Goal: Book appointment/travel/reservation

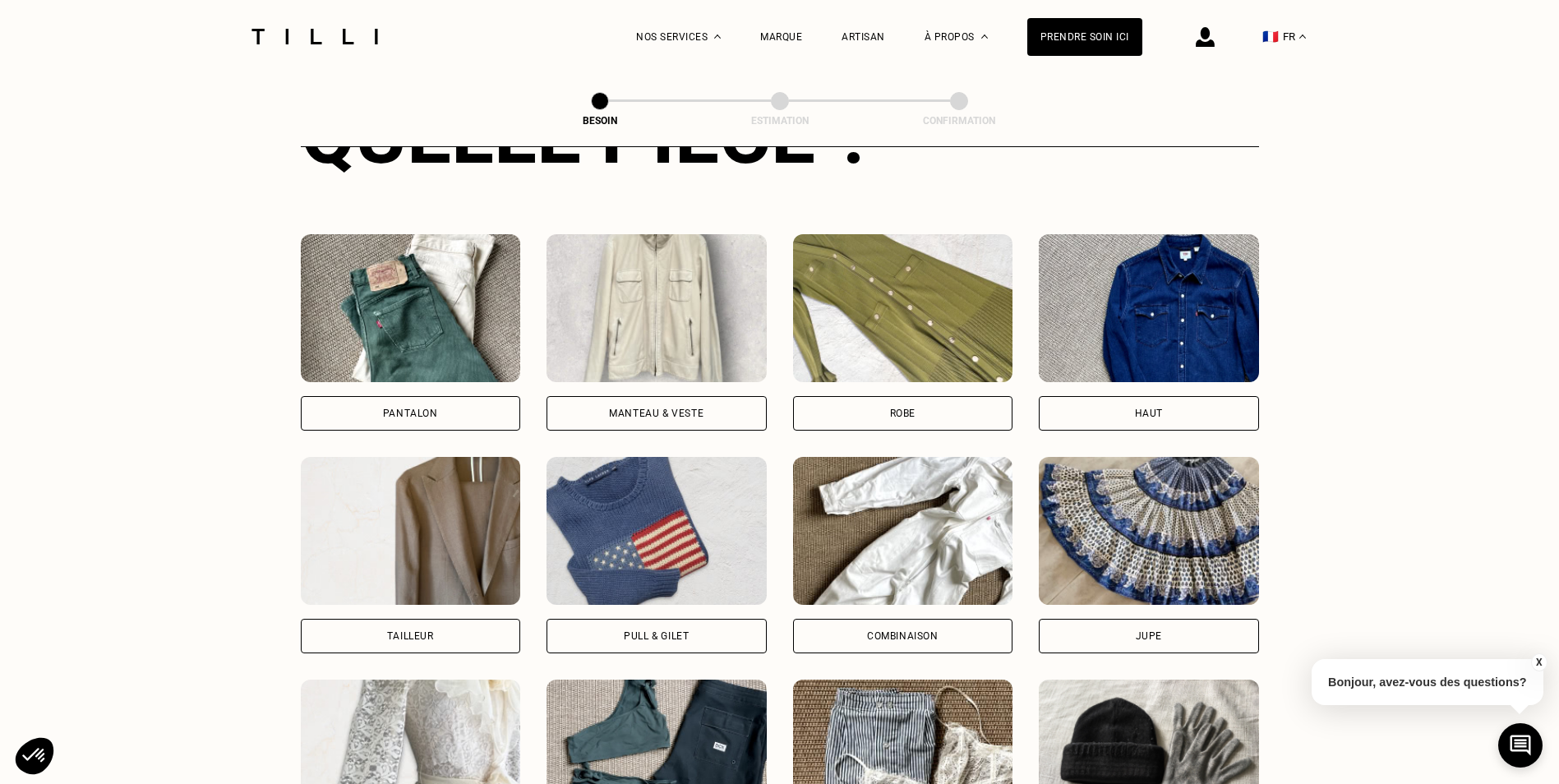
click at [853, 401] on div "Robe" at bounding box center [903, 413] width 220 height 34
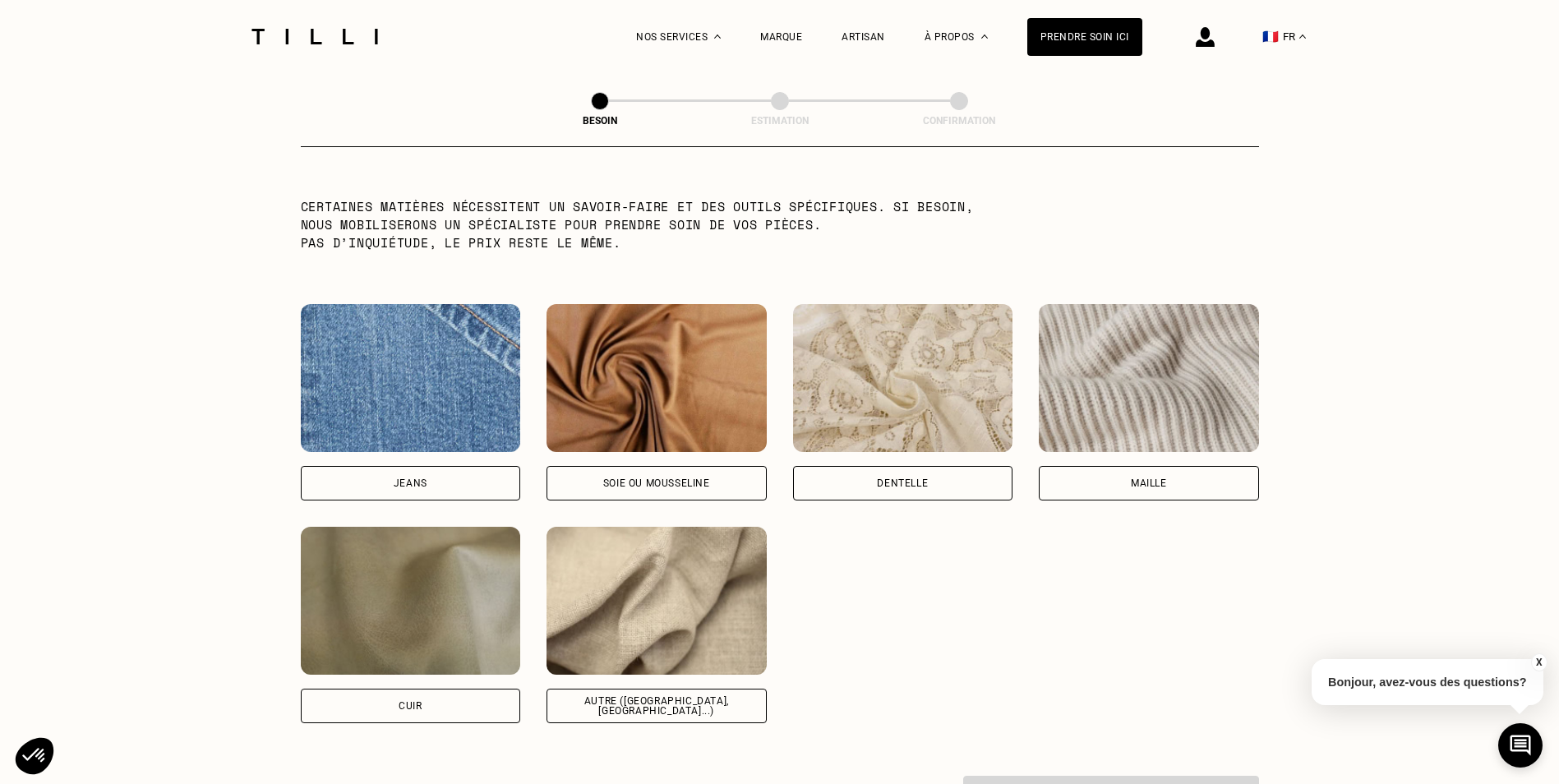
scroll to position [1677, 0]
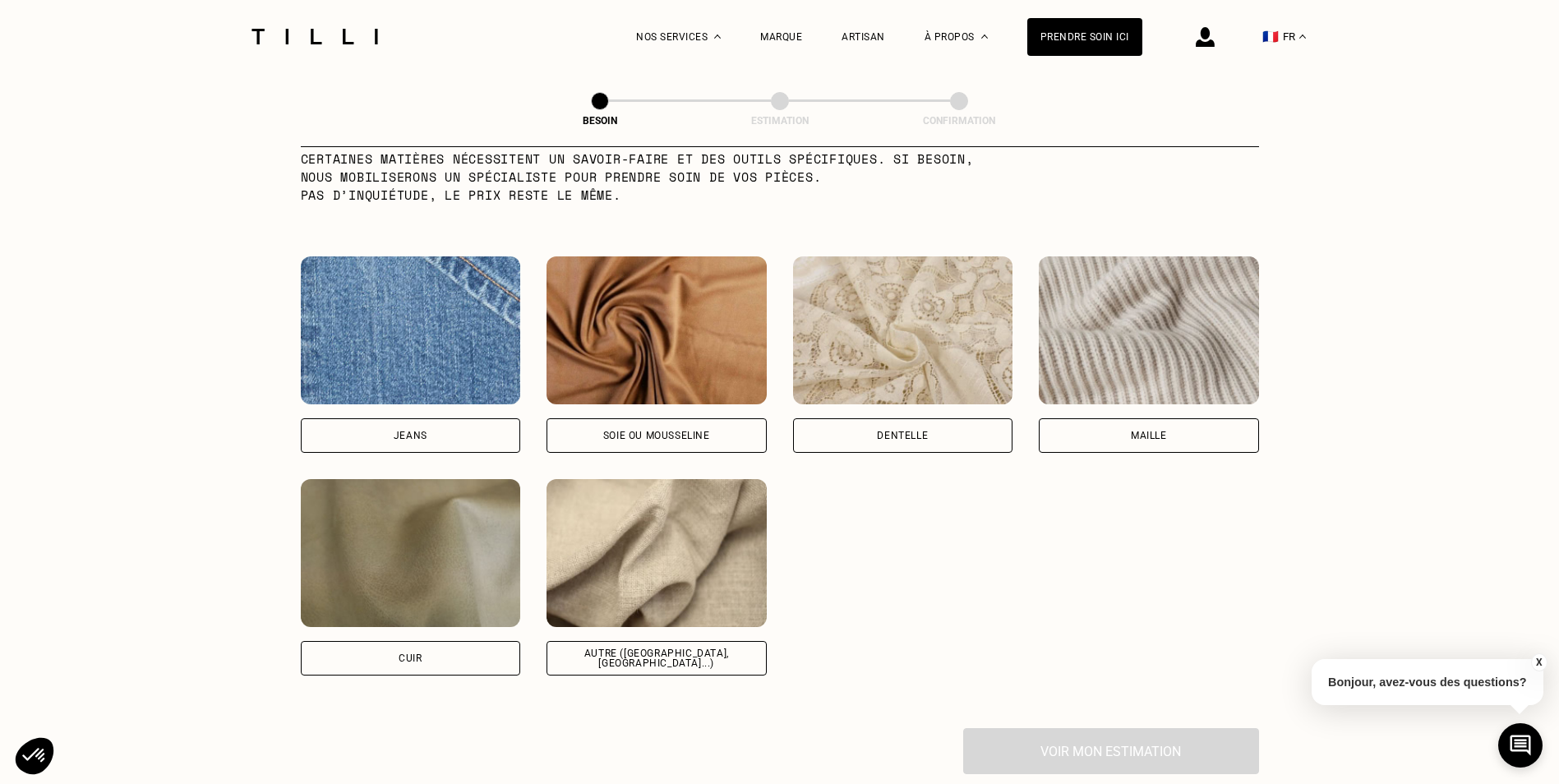
click at [656, 649] on div "Autre ([GEOGRAPHIC_DATA], [GEOGRAPHIC_DATA]...)" at bounding box center [656, 659] width 192 height 20
select select "FR"
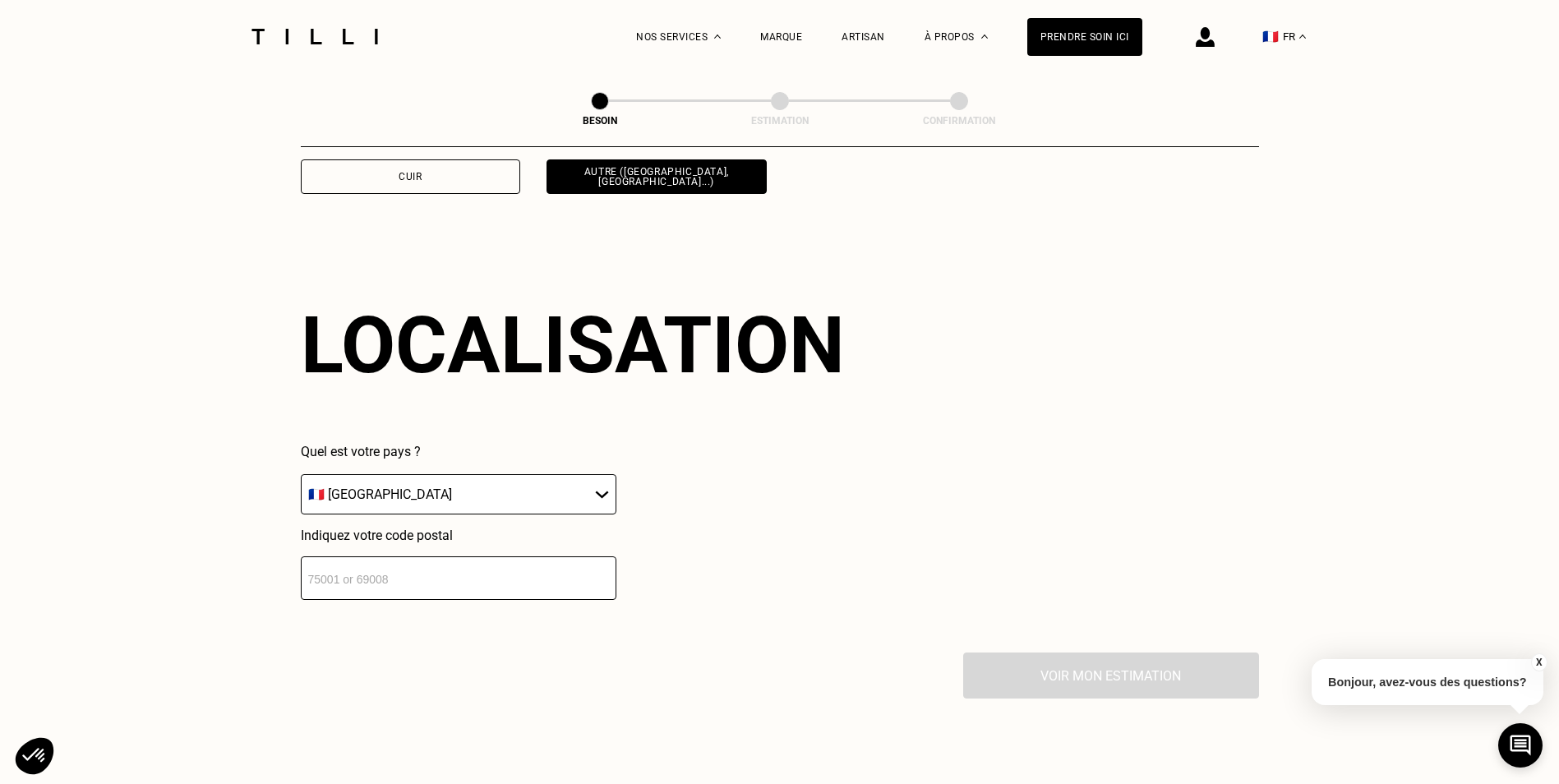
scroll to position [2209, 0]
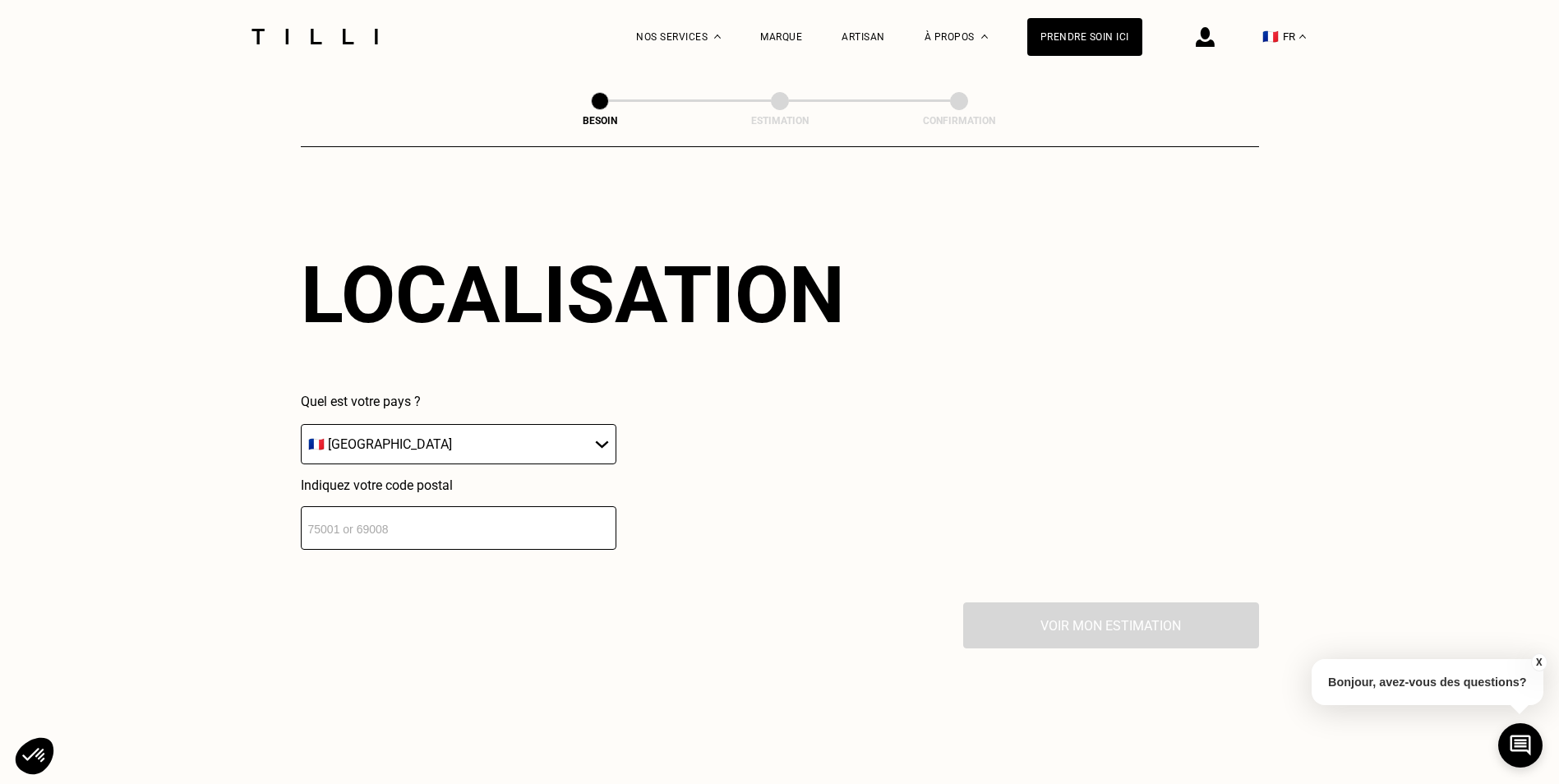
click at [483, 526] on input "number" at bounding box center [458, 527] width 315 height 43
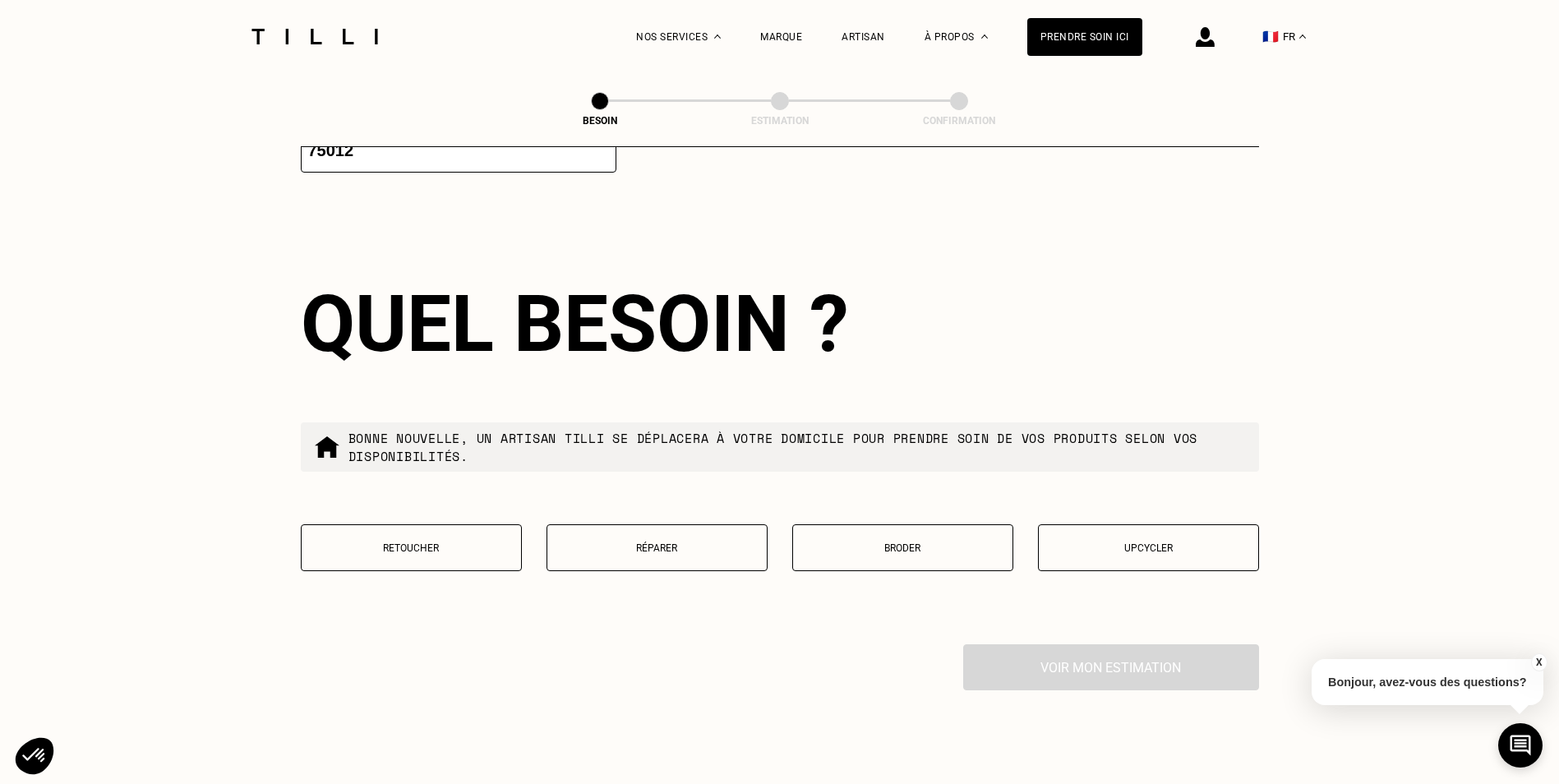
scroll to position [2618, 0]
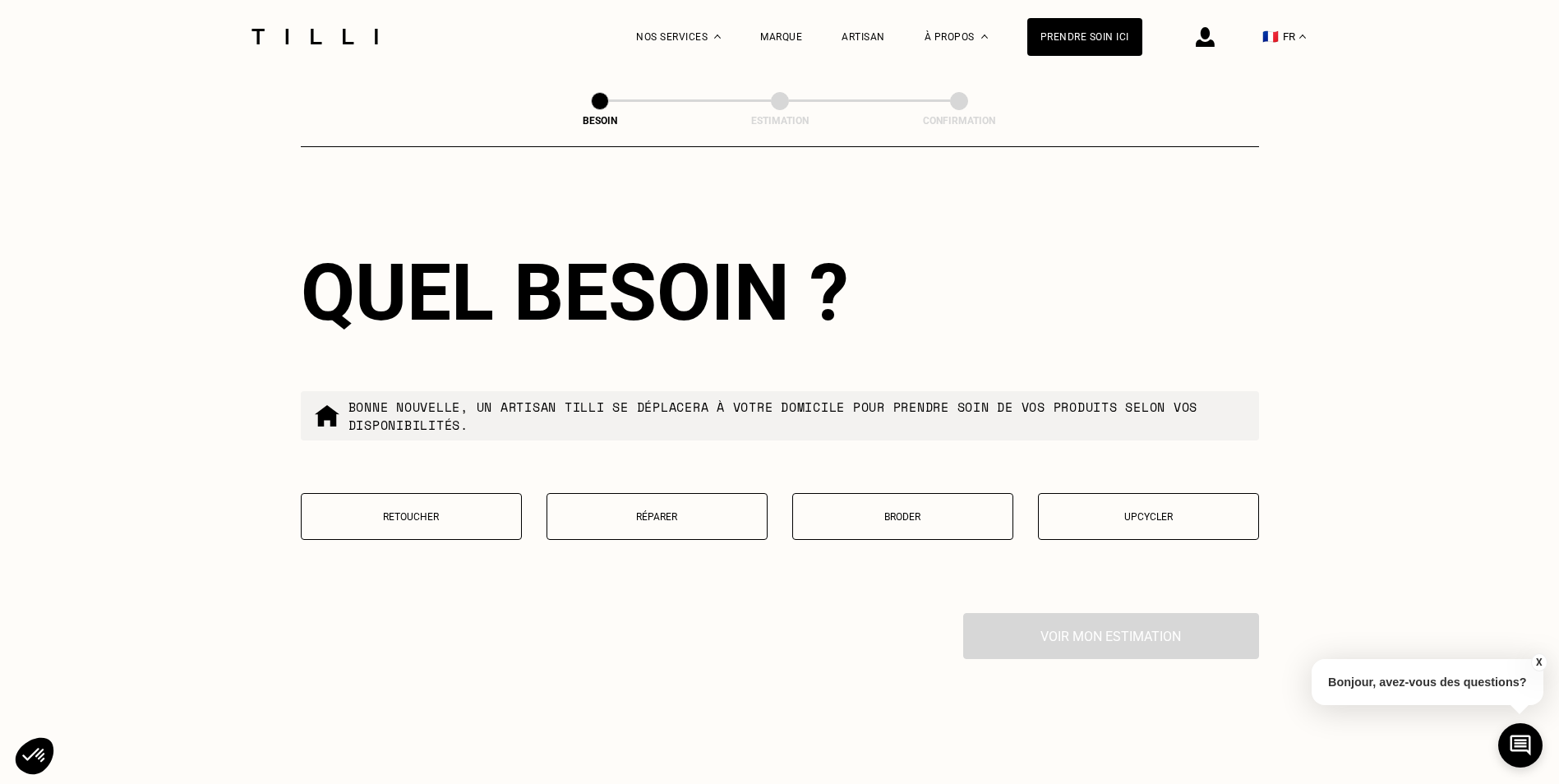
type input "75012"
click at [439, 511] on p "Retoucher" at bounding box center [411, 517] width 203 height 12
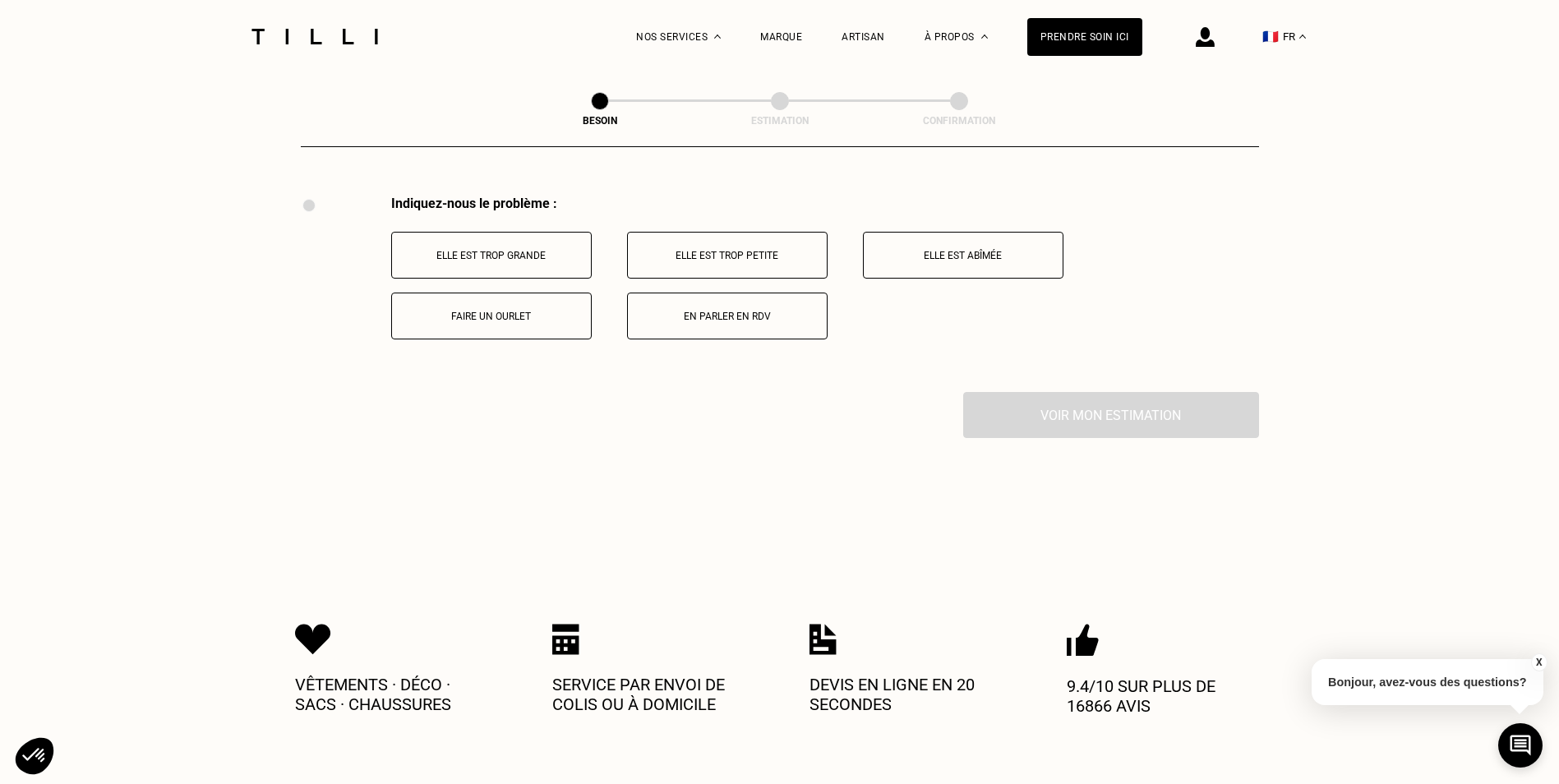
scroll to position [3039, 0]
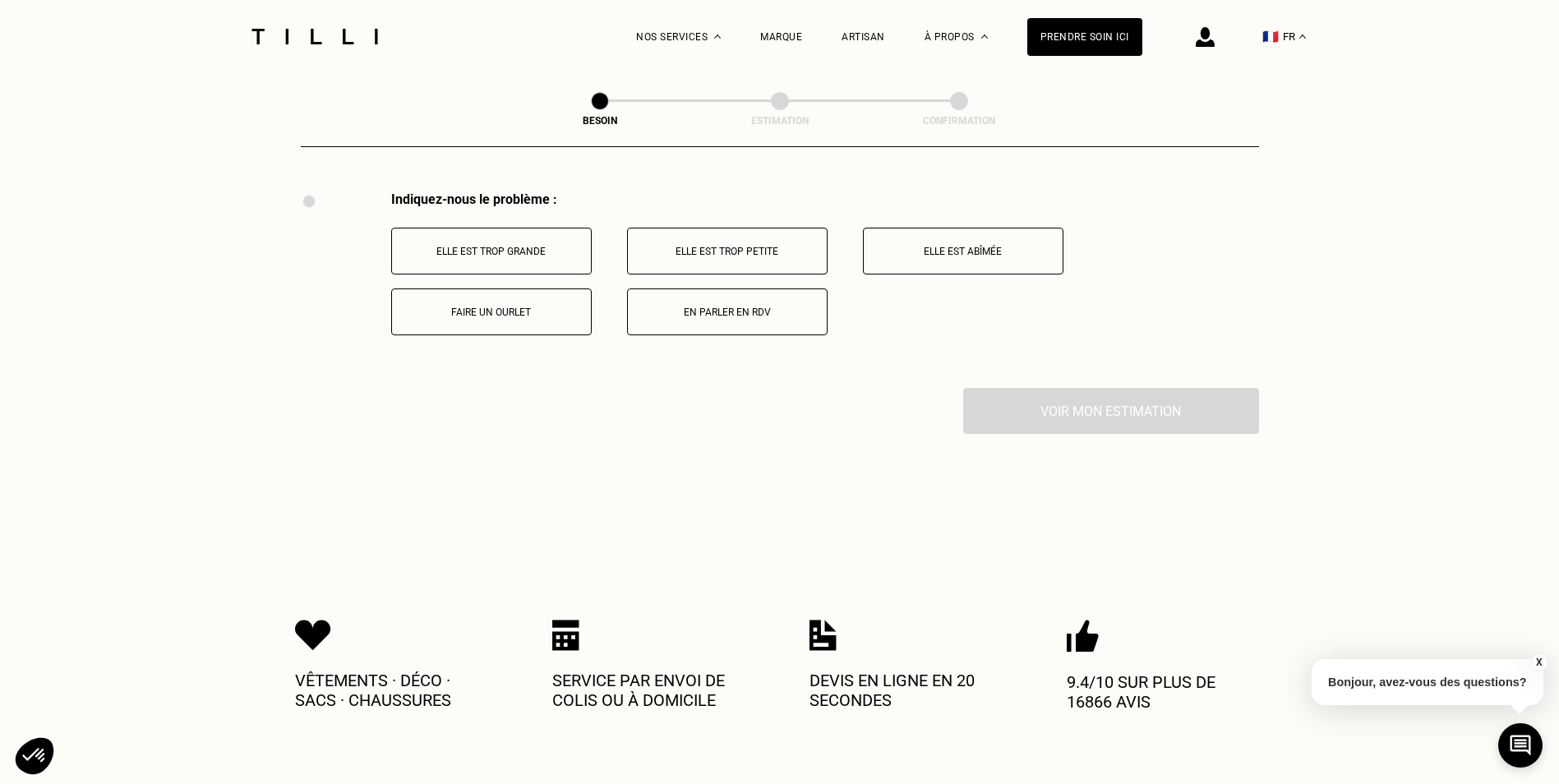
click at [650, 311] on button "En parler en RDV" at bounding box center [727, 312] width 201 height 47
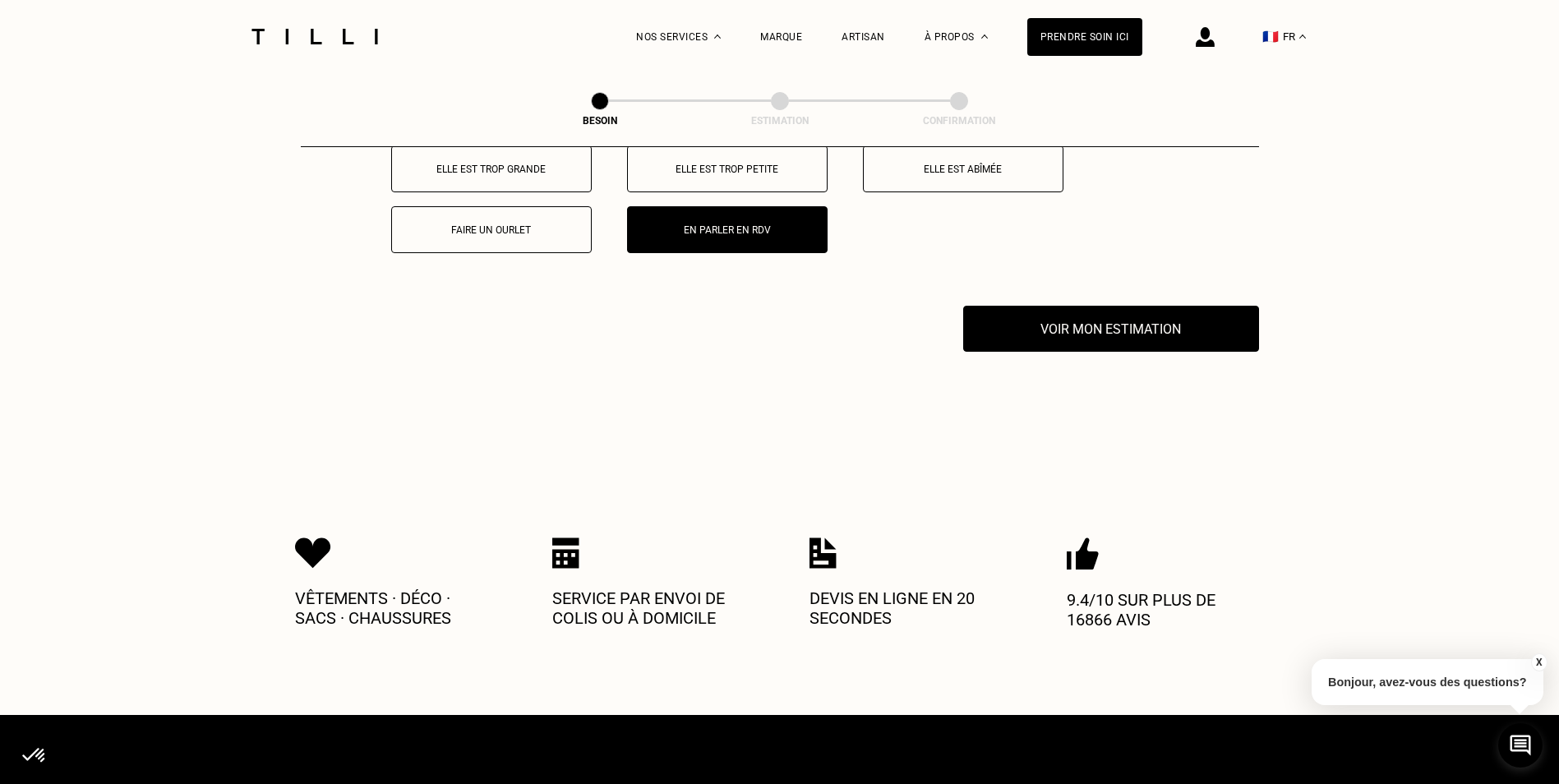
scroll to position [3235, 0]
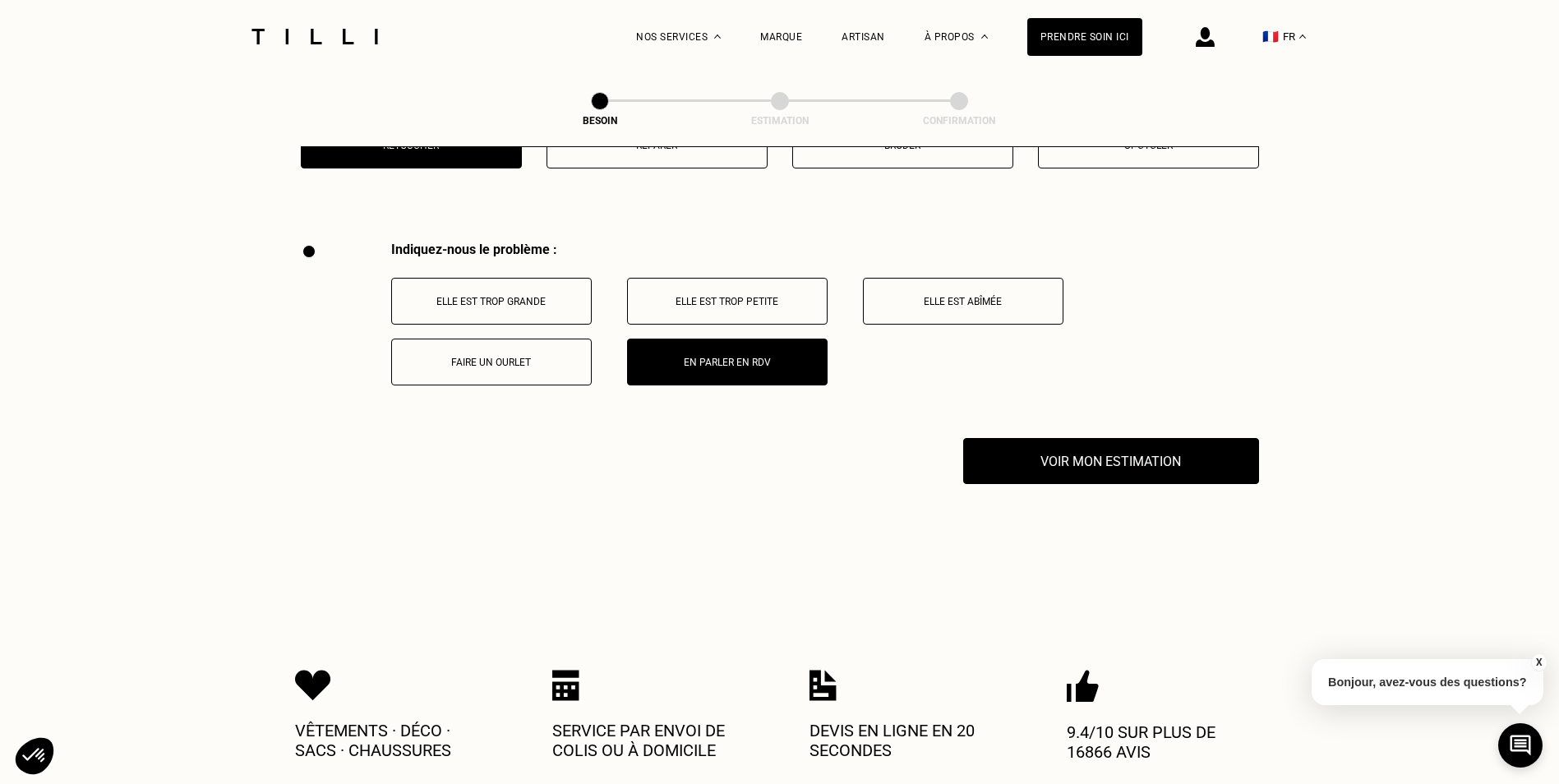
click at [546, 296] on p "Elle est trop grande" at bounding box center [492, 302] width 182 height 12
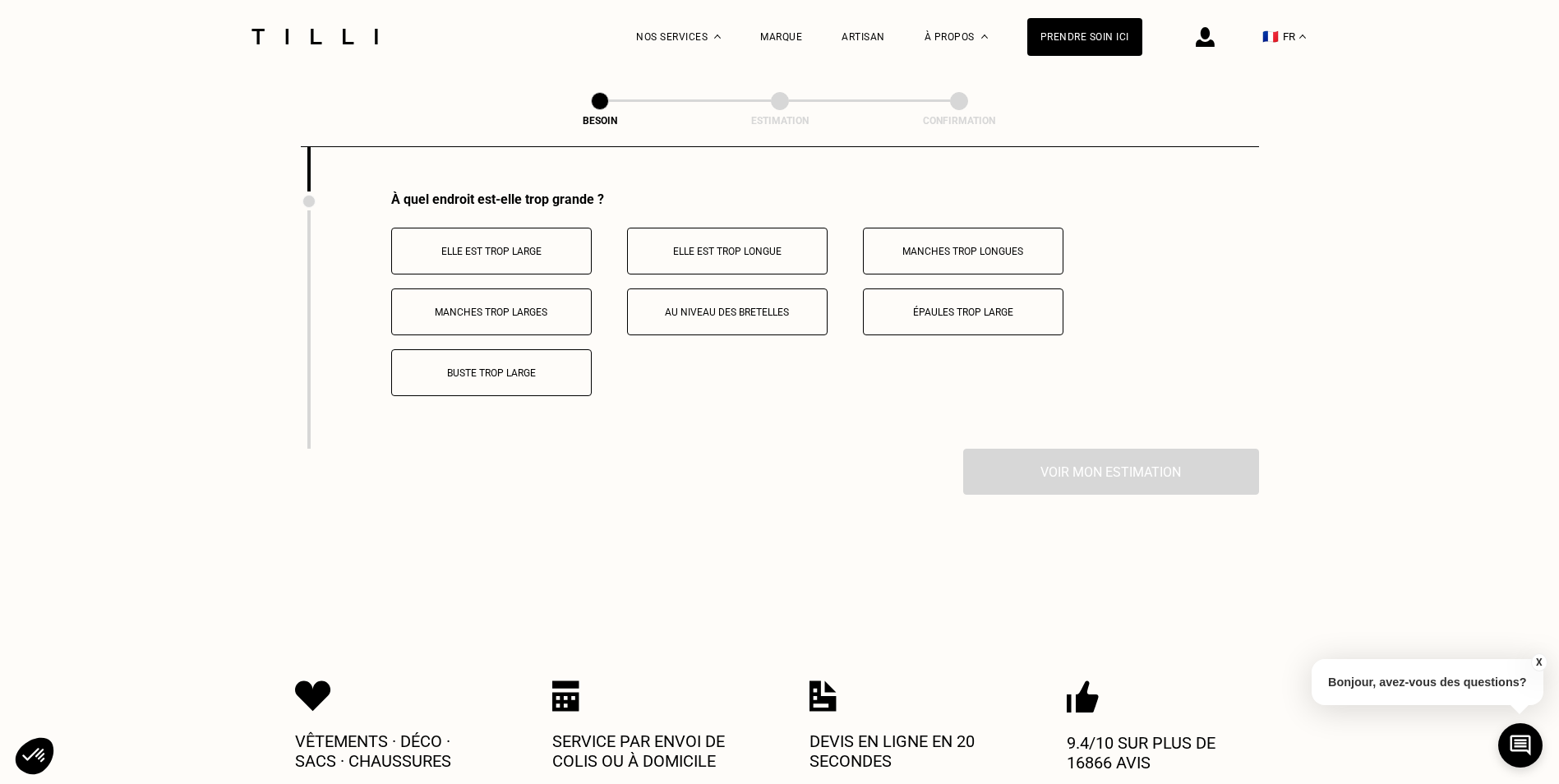
click at [557, 374] on button "Buste trop large" at bounding box center [492, 373] width 201 height 47
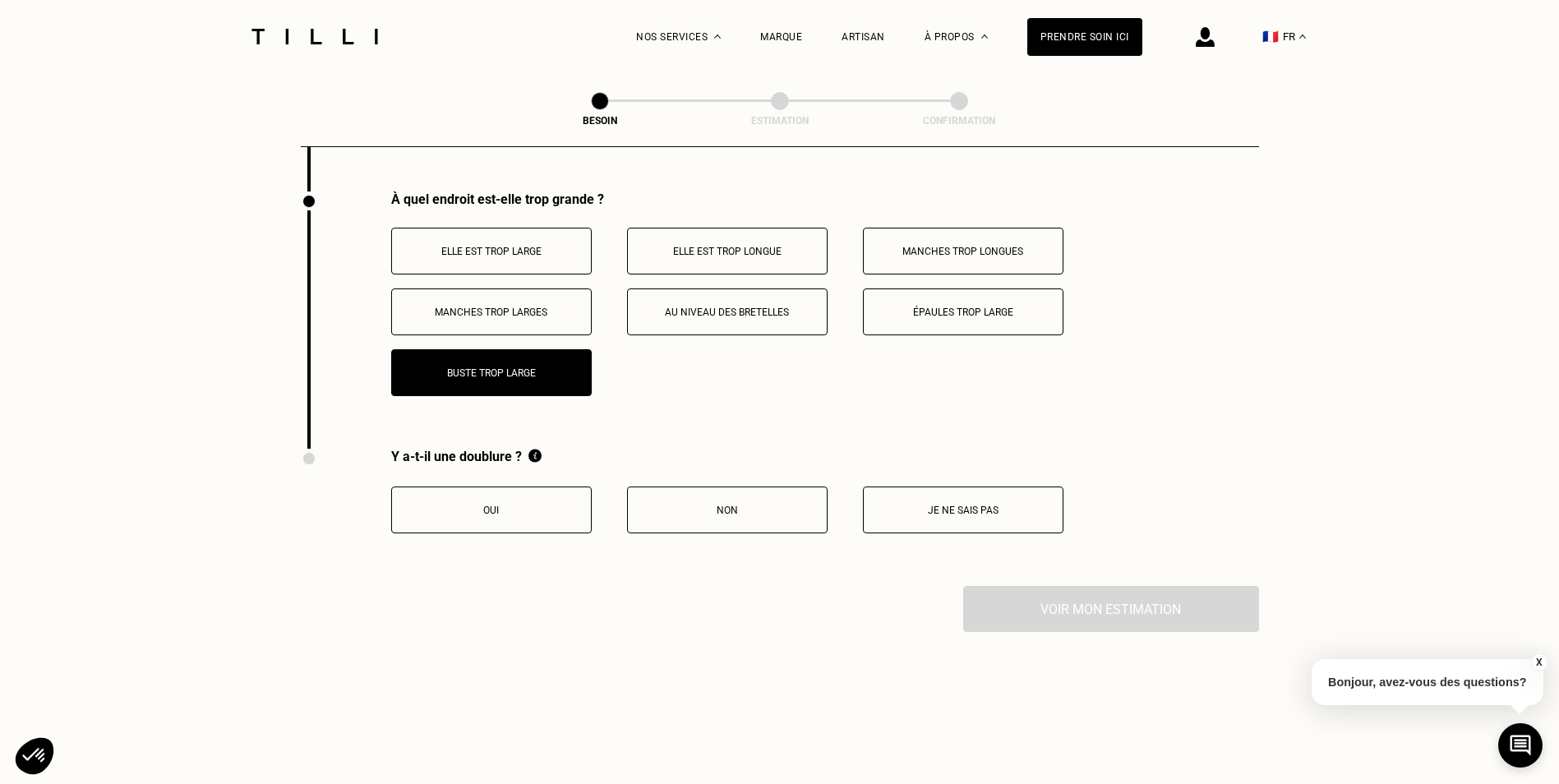
click at [794, 508] on button "Non" at bounding box center [727, 510] width 201 height 47
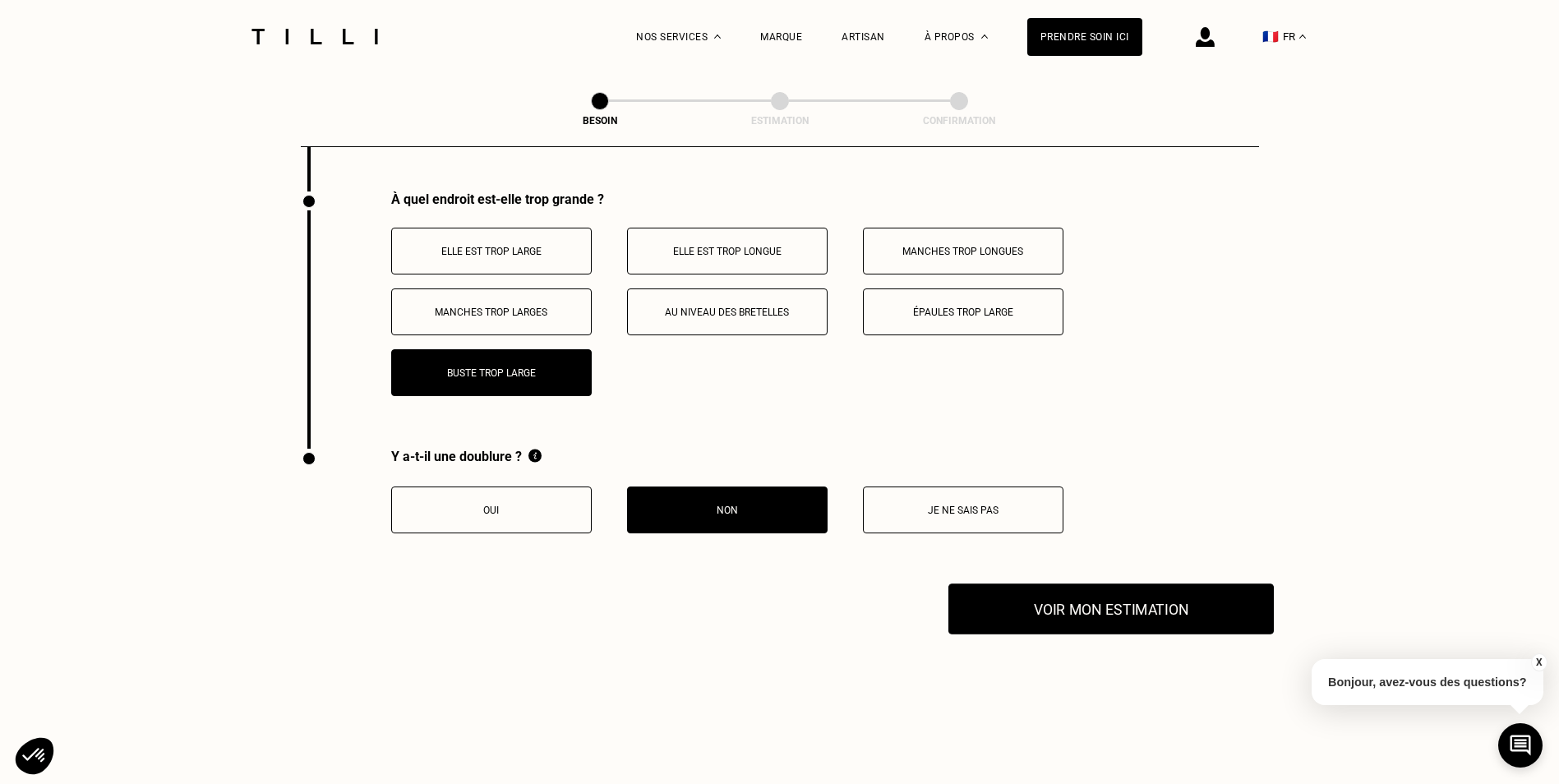
click at [1104, 601] on button "Voir mon estimation" at bounding box center [1110, 608] width 325 height 51
